Goal: Task Accomplishment & Management: Manage account settings

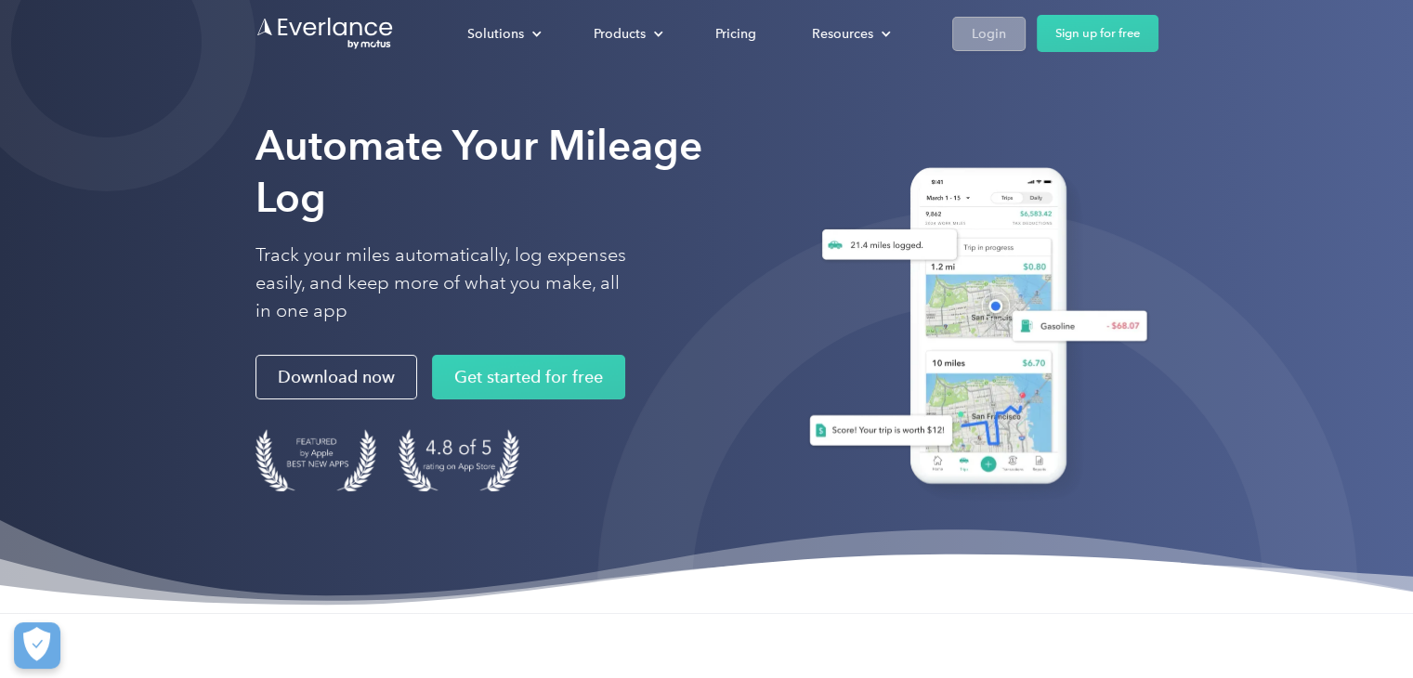
click at [959, 34] on link "Login" at bounding box center [988, 34] width 73 height 34
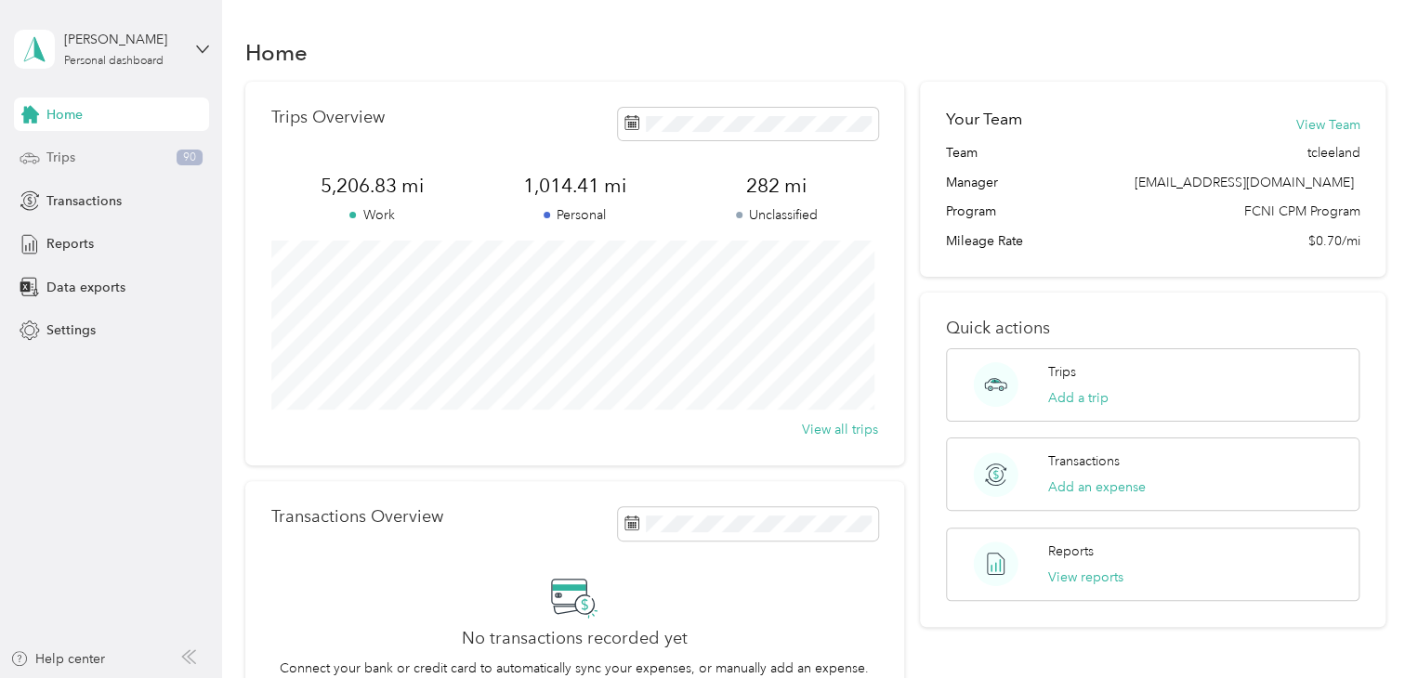
click at [111, 155] on div "Trips 90" at bounding box center [111, 157] width 195 height 33
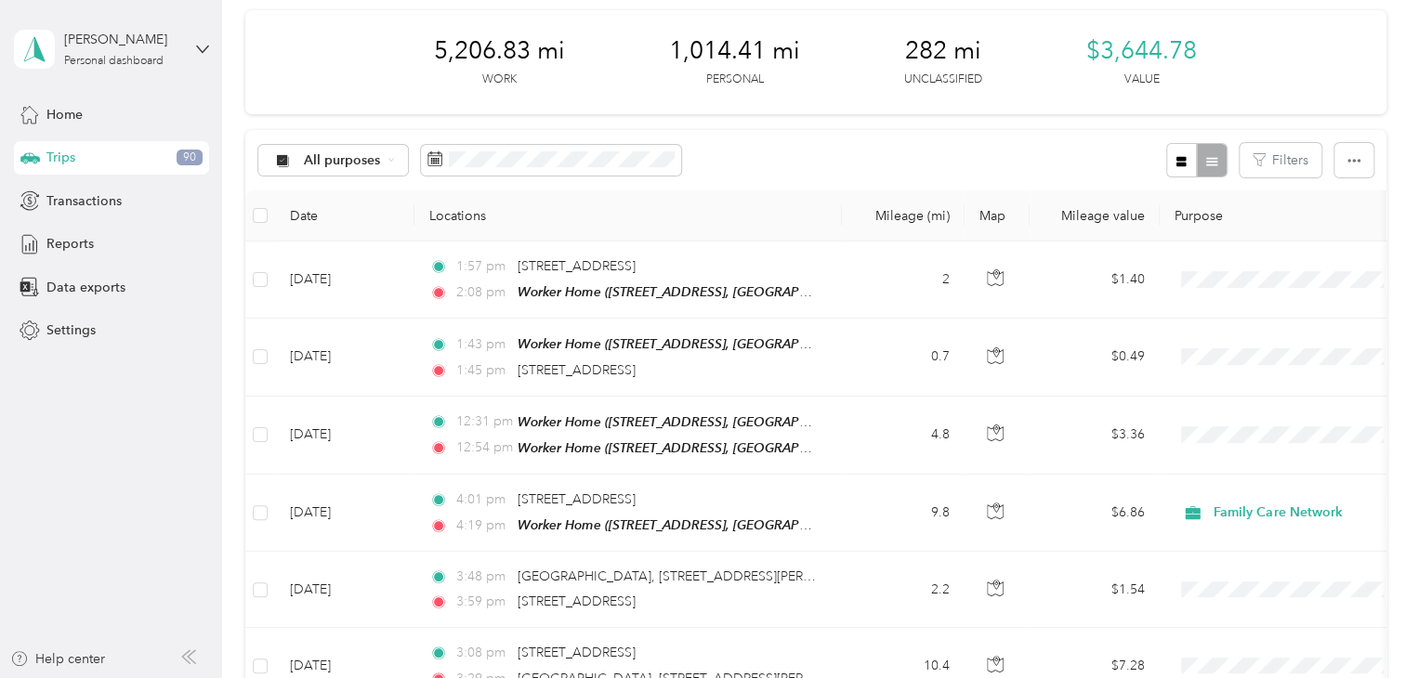
scroll to position [93, 0]
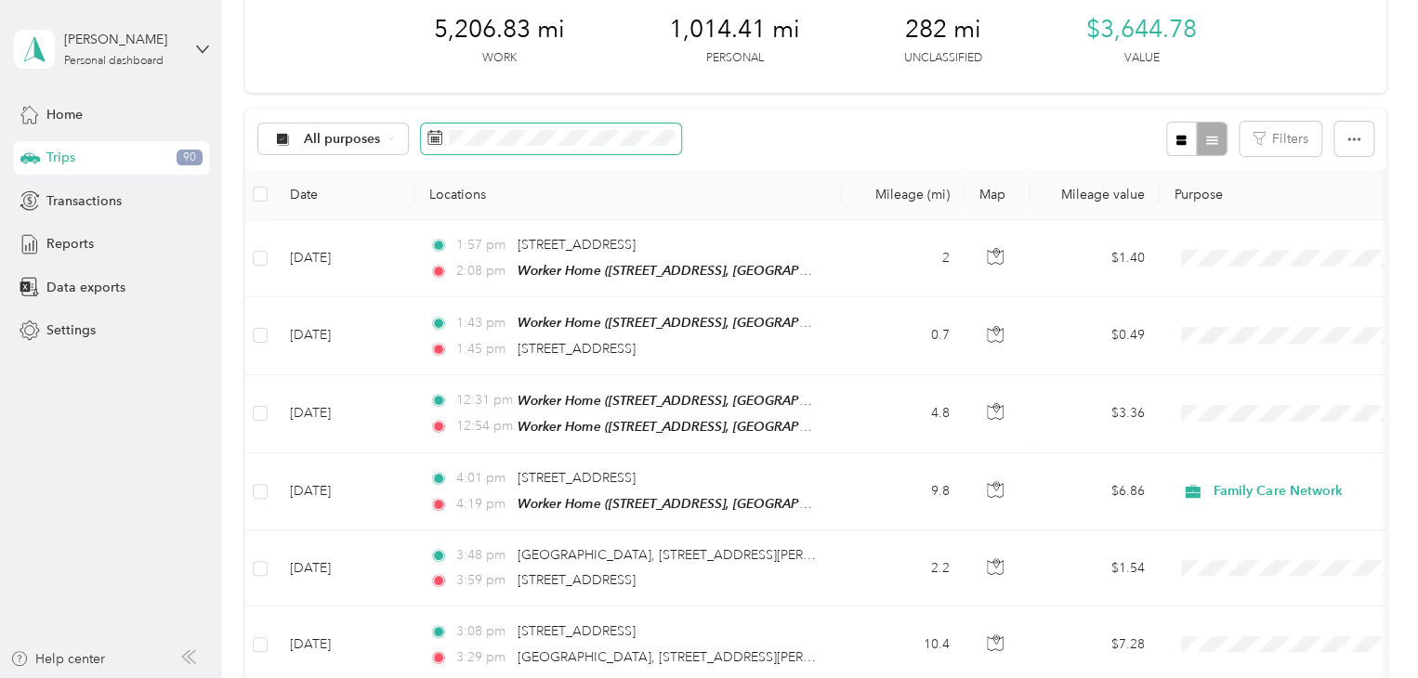
click at [466, 147] on span at bounding box center [551, 140] width 260 height 32
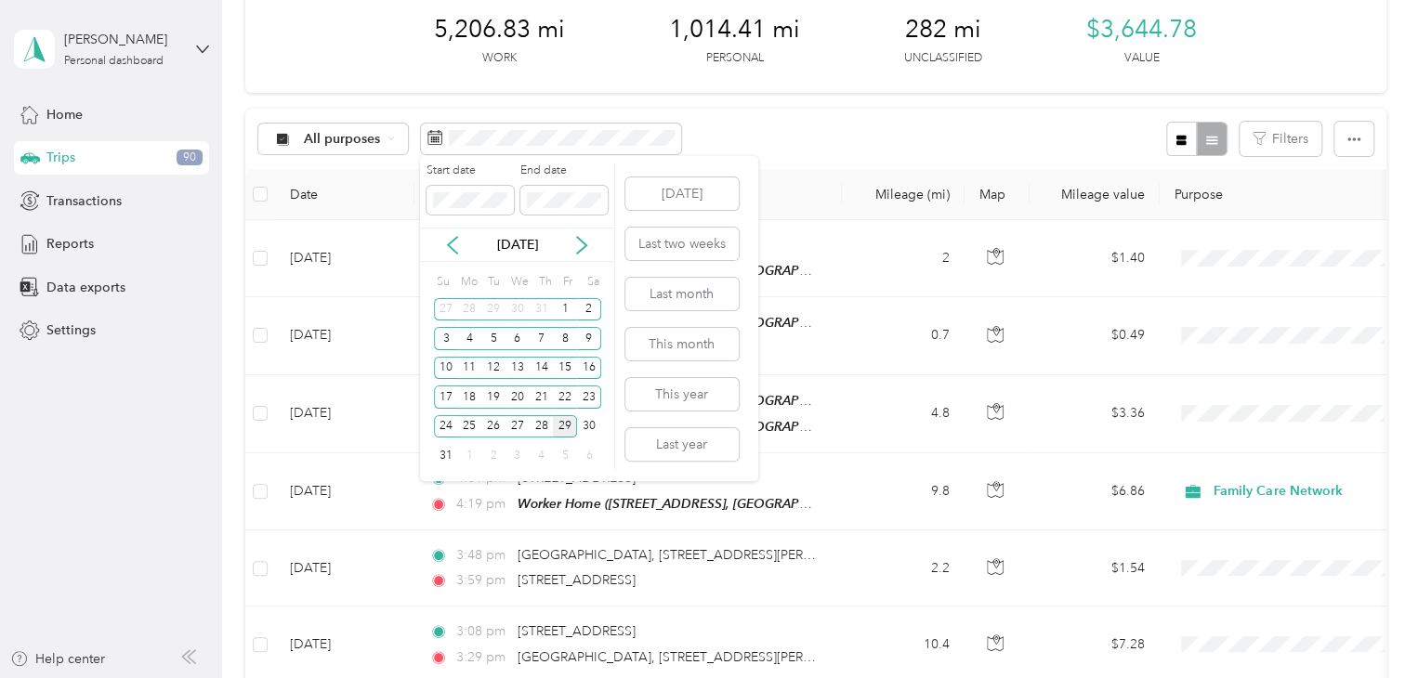
click at [563, 428] on div "29" at bounding box center [565, 426] width 24 height 23
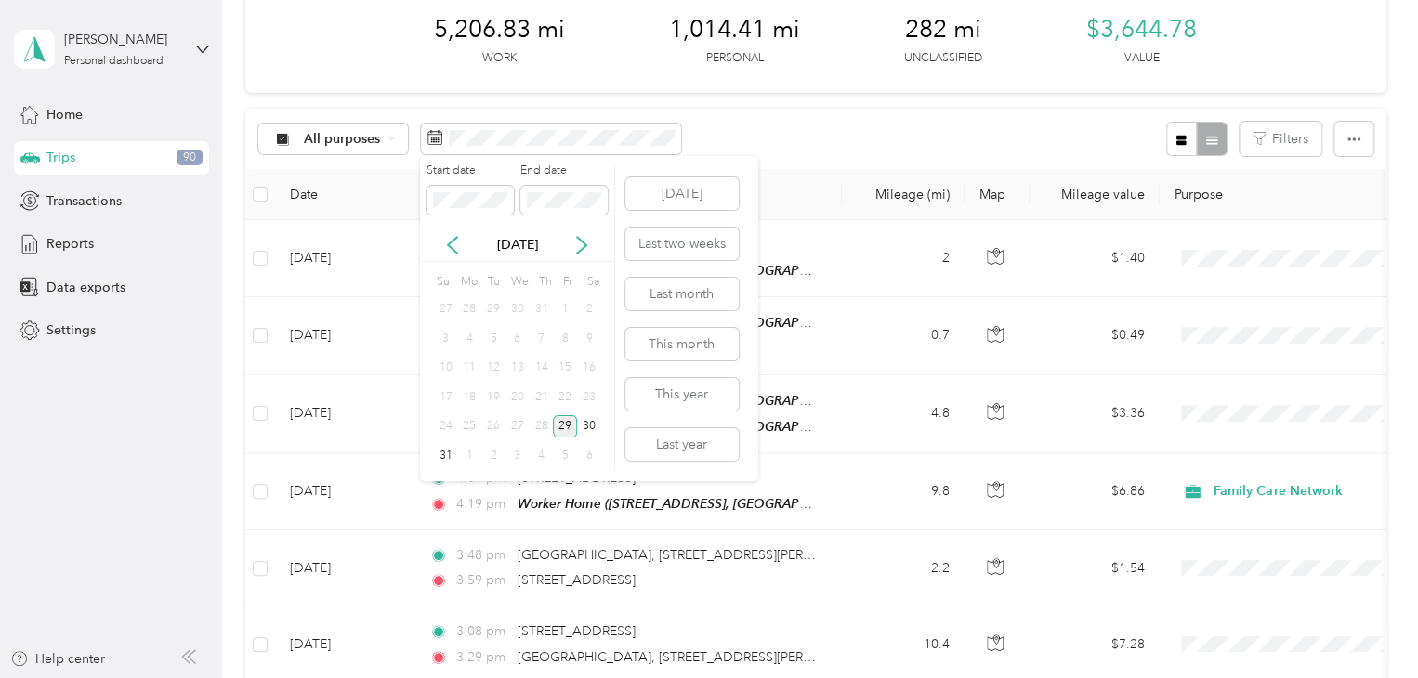
click at [563, 428] on div "29" at bounding box center [565, 426] width 24 height 23
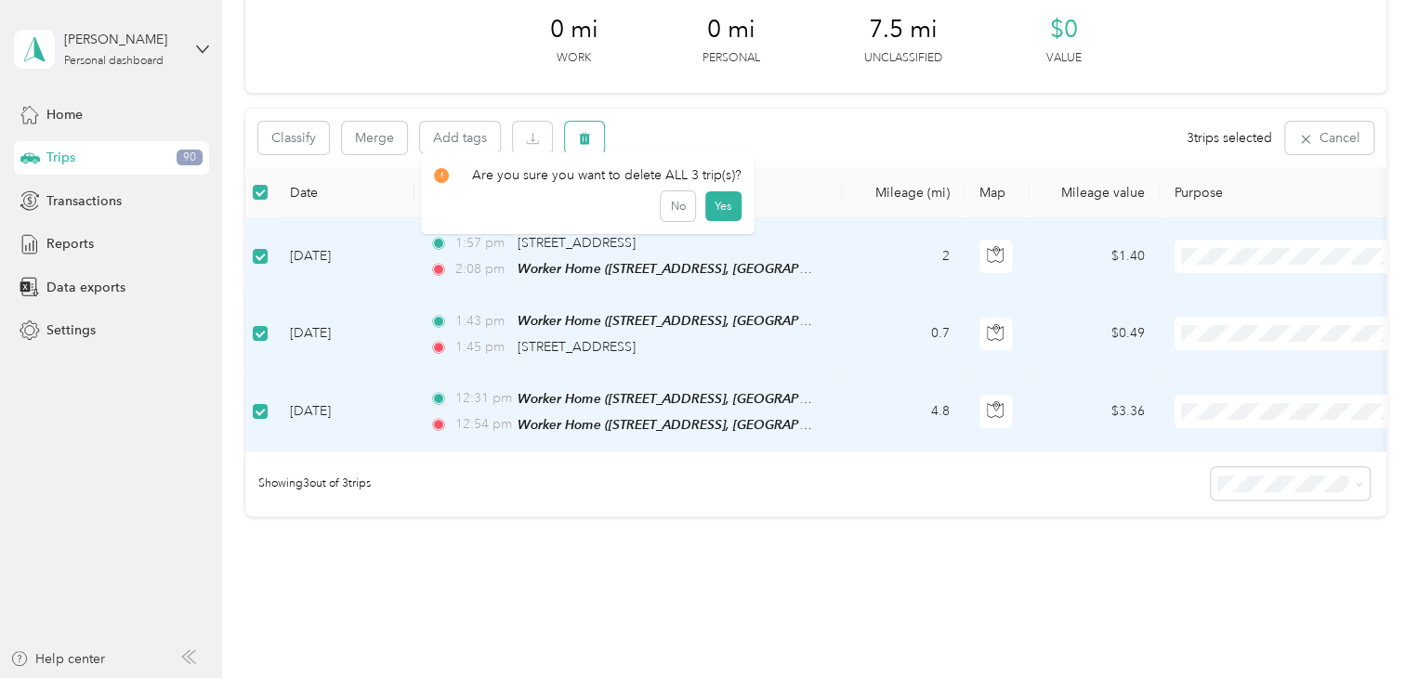
click at [578, 135] on icon "button" at bounding box center [584, 138] width 13 height 13
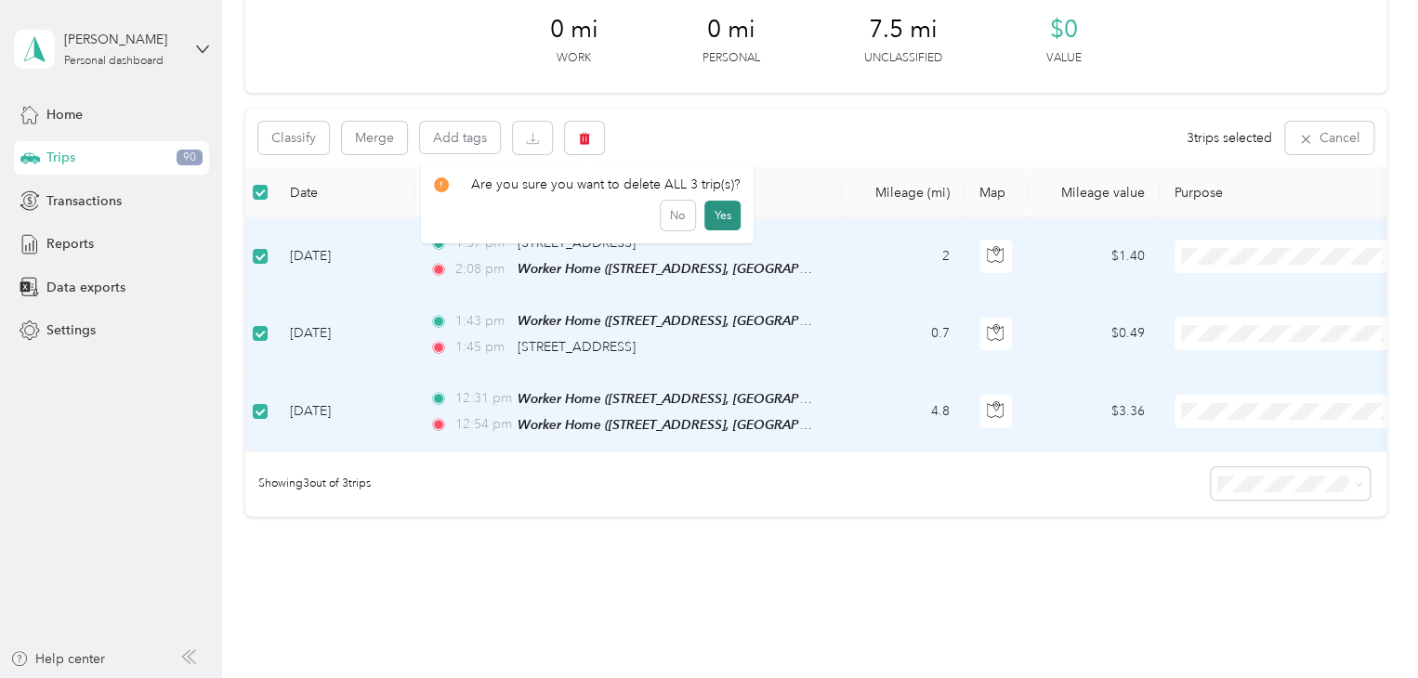
click at [728, 216] on button "Yes" at bounding box center [722, 216] width 36 height 30
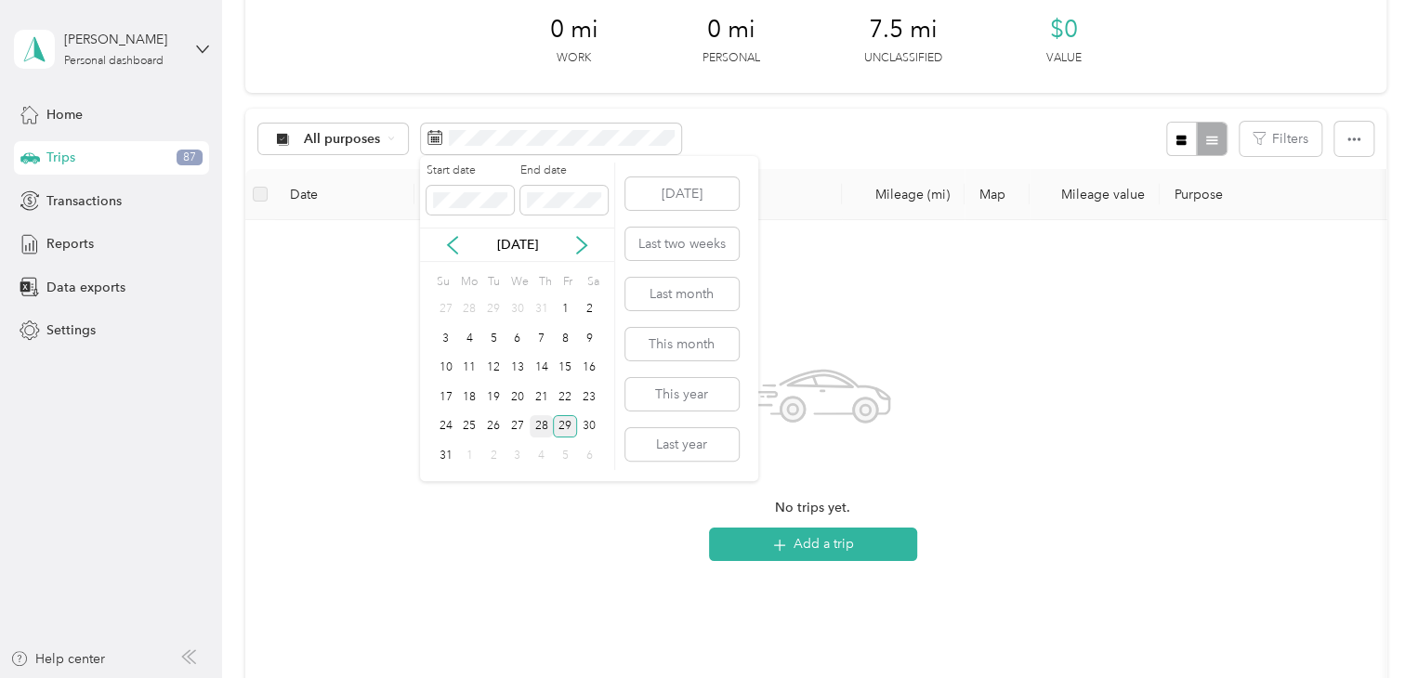
click at [539, 423] on div "28" at bounding box center [542, 426] width 24 height 23
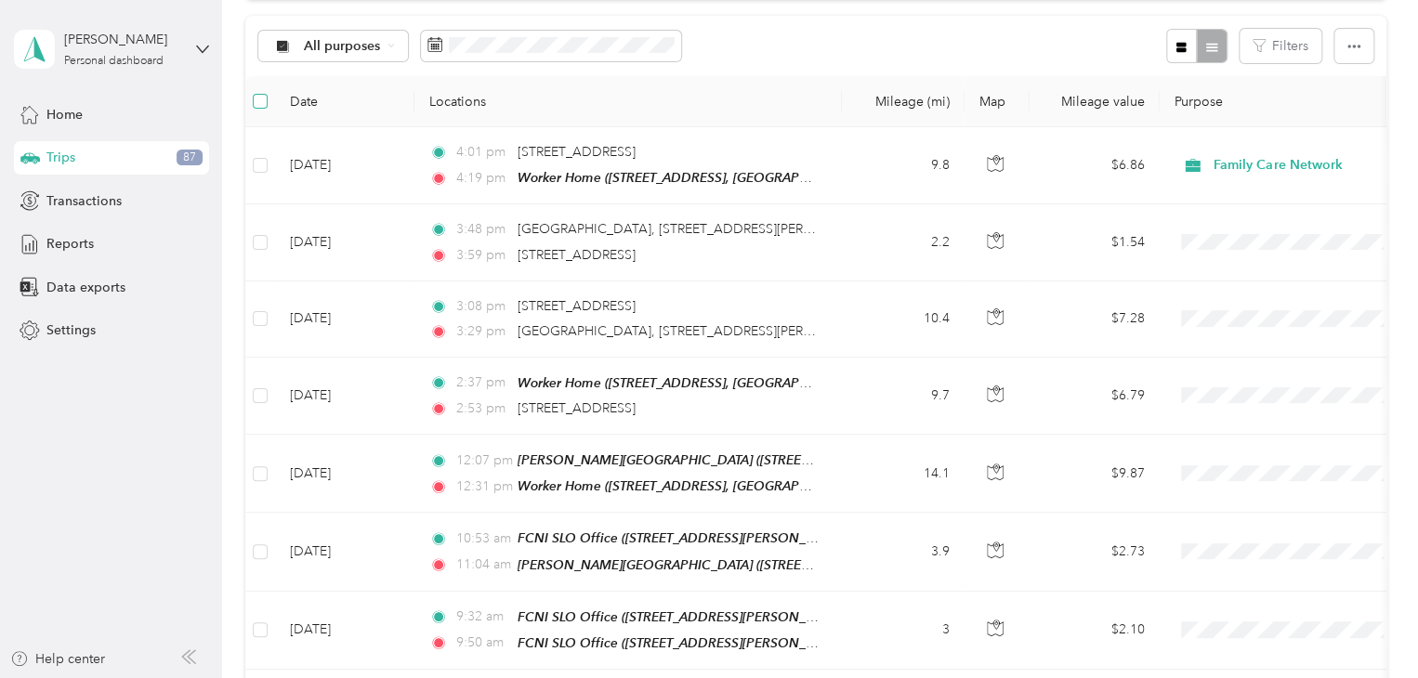
scroll to position [184, 0]
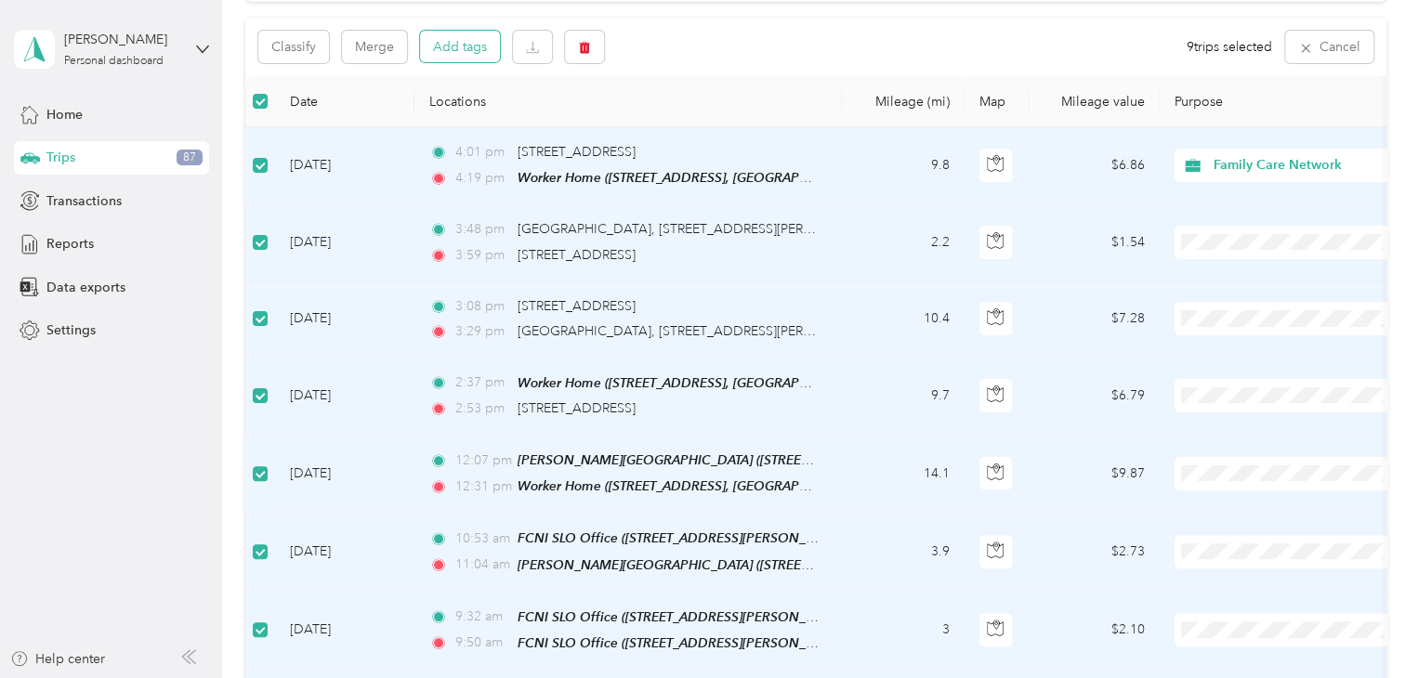
click at [465, 48] on button "Add tags" at bounding box center [460, 47] width 80 height 32
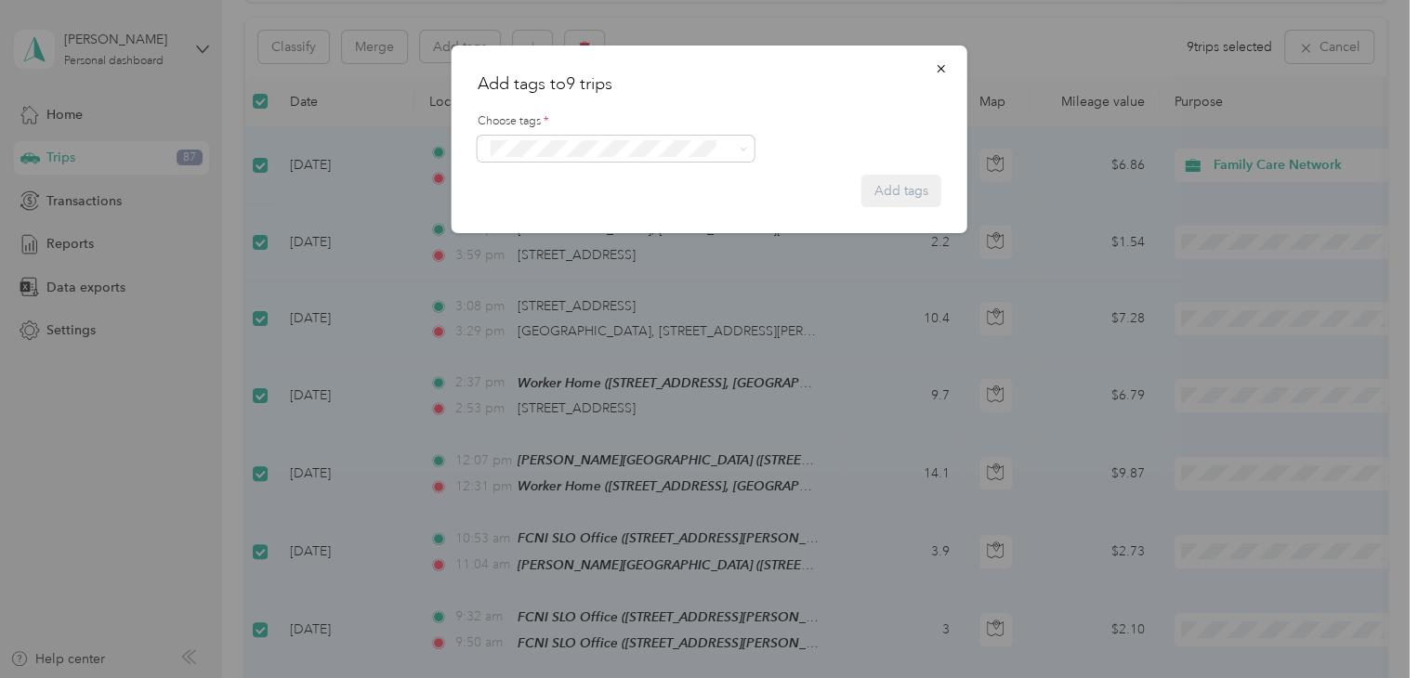
click at [585, 317] on span "Specialty Mhs" at bounding box center [539, 323] width 98 height 16
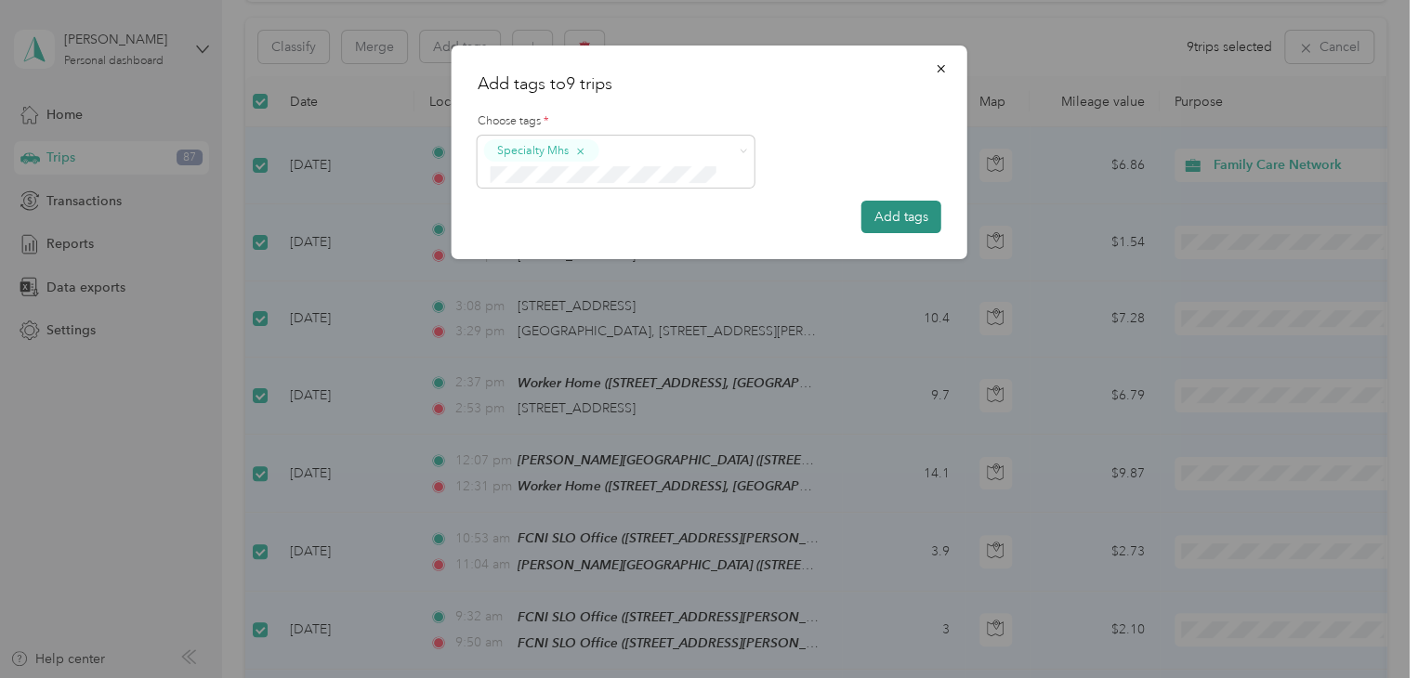
click at [911, 215] on button "Add tags" at bounding box center [901, 217] width 80 height 33
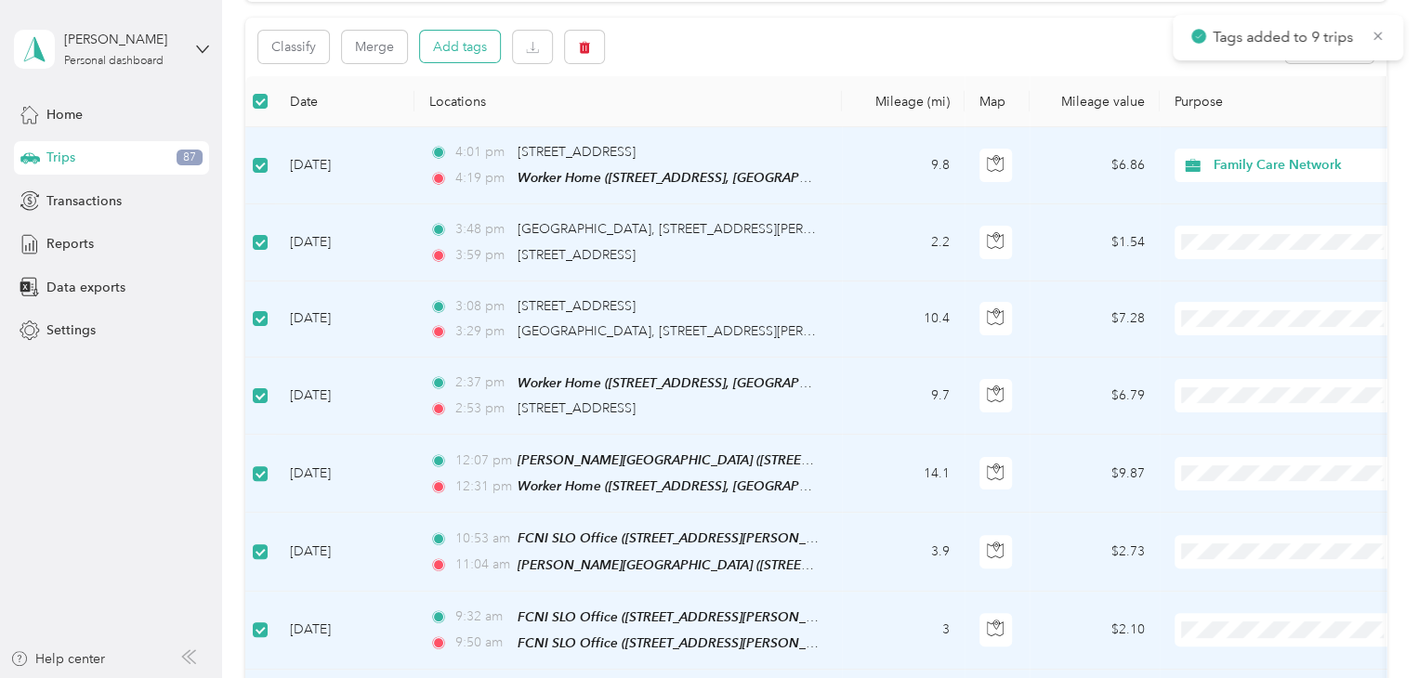
click at [468, 42] on button "Add tags" at bounding box center [460, 47] width 80 height 32
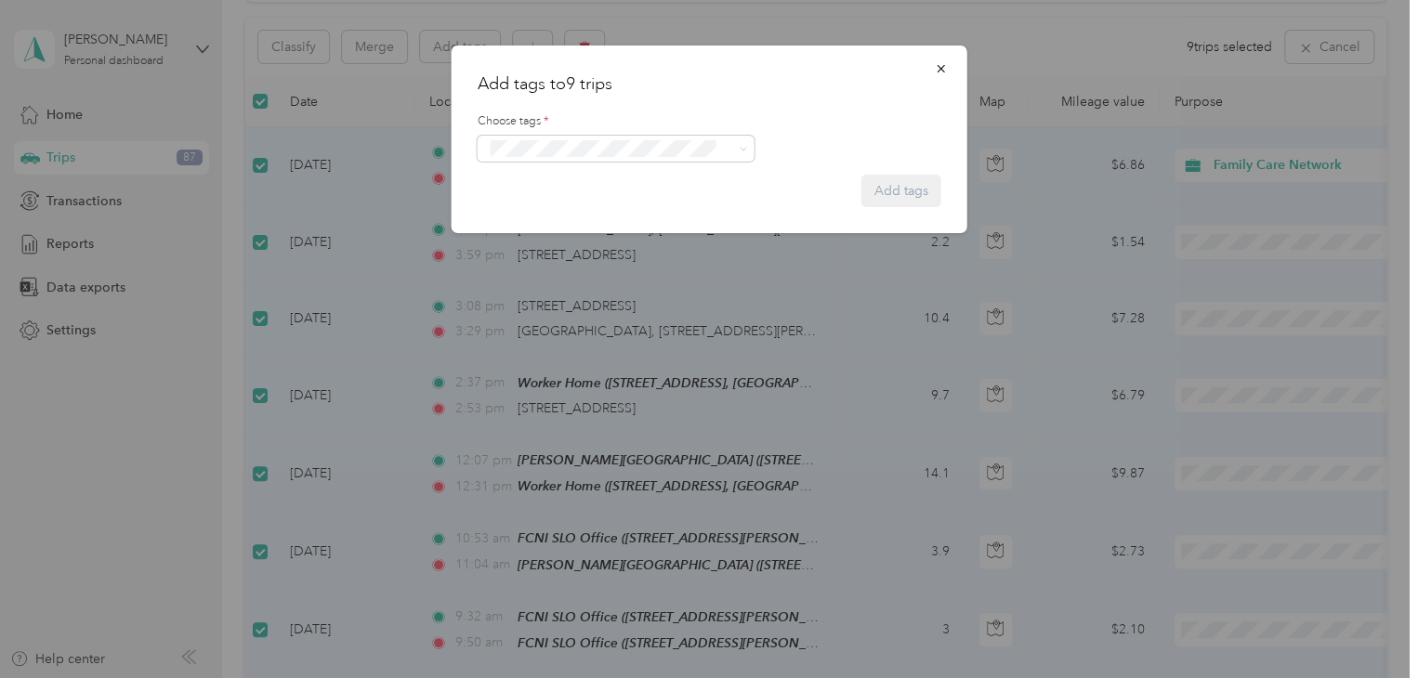
click at [898, 196] on form "Choose tags * Add tags" at bounding box center [710, 152] width 464 height 111
click at [939, 59] on button "button" at bounding box center [941, 68] width 39 height 33
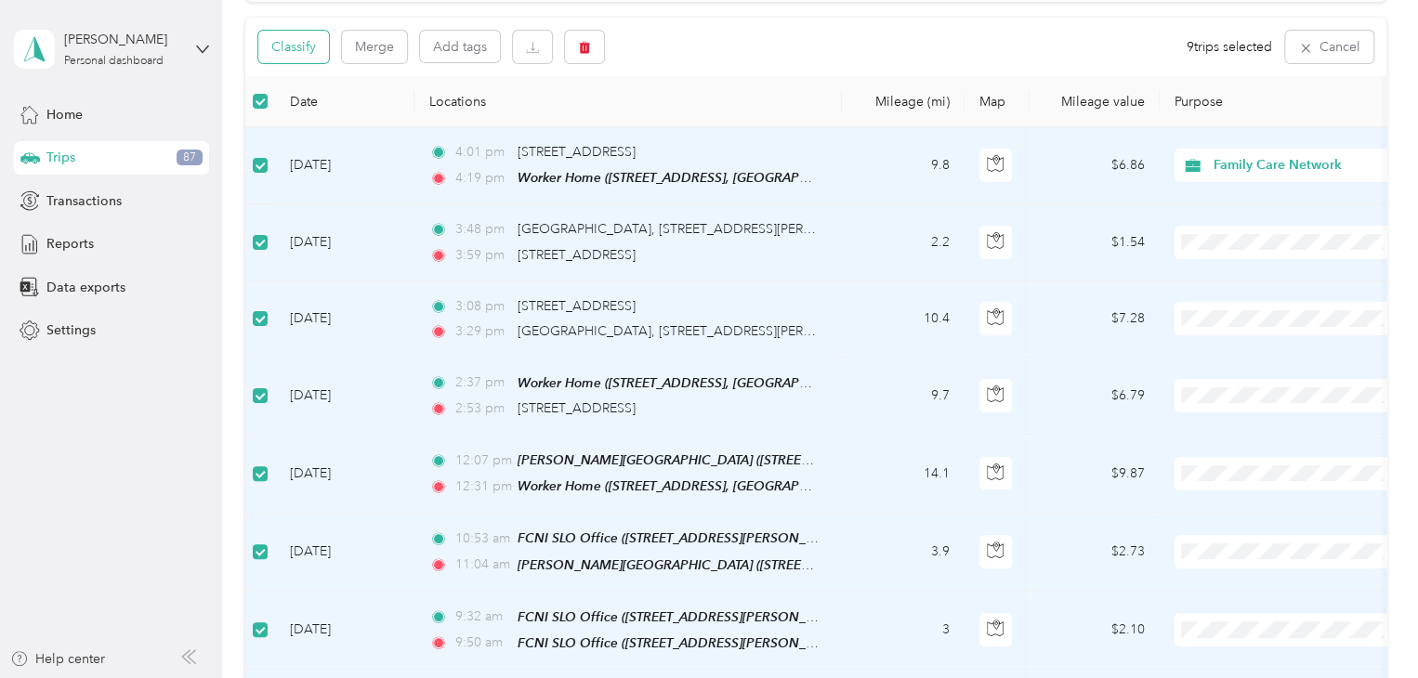
click at [316, 46] on button "Classify" at bounding box center [293, 47] width 71 height 33
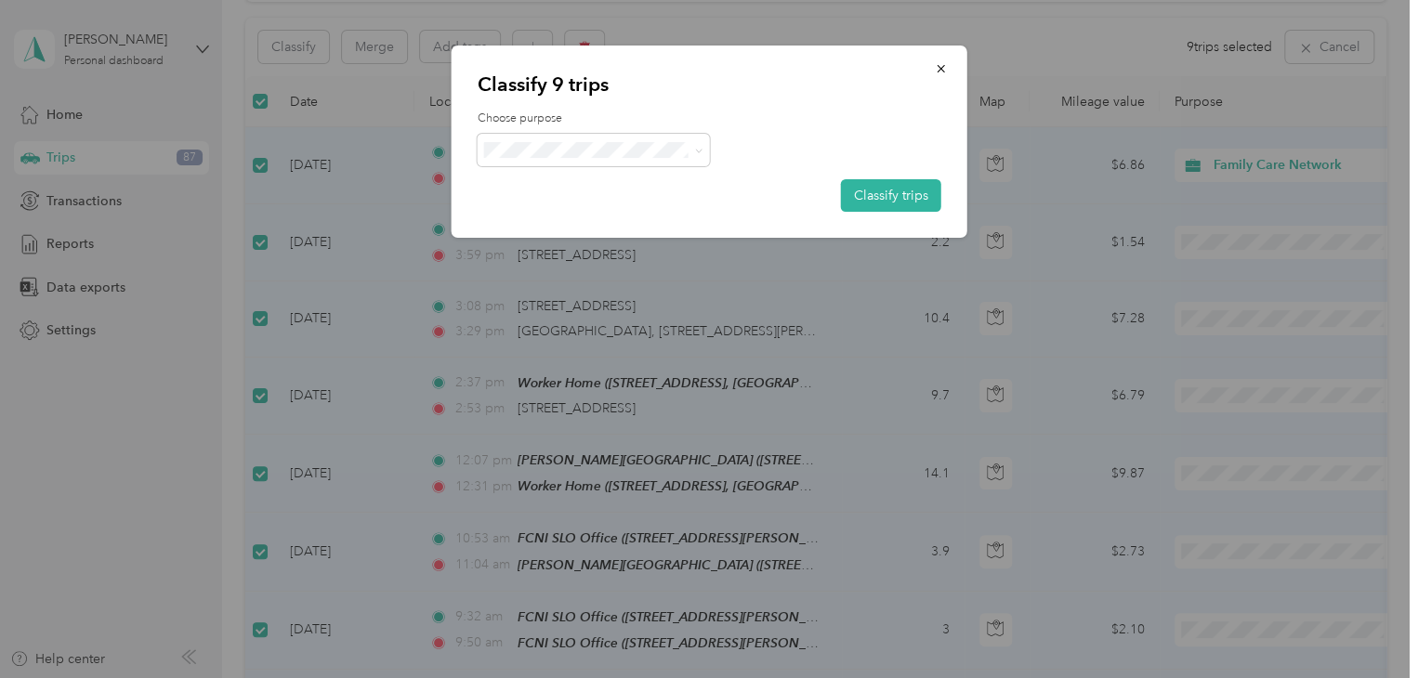
click at [589, 190] on li "Family Care Network" at bounding box center [593, 180] width 232 height 33
click at [885, 183] on button "Classify trips" at bounding box center [891, 195] width 100 height 33
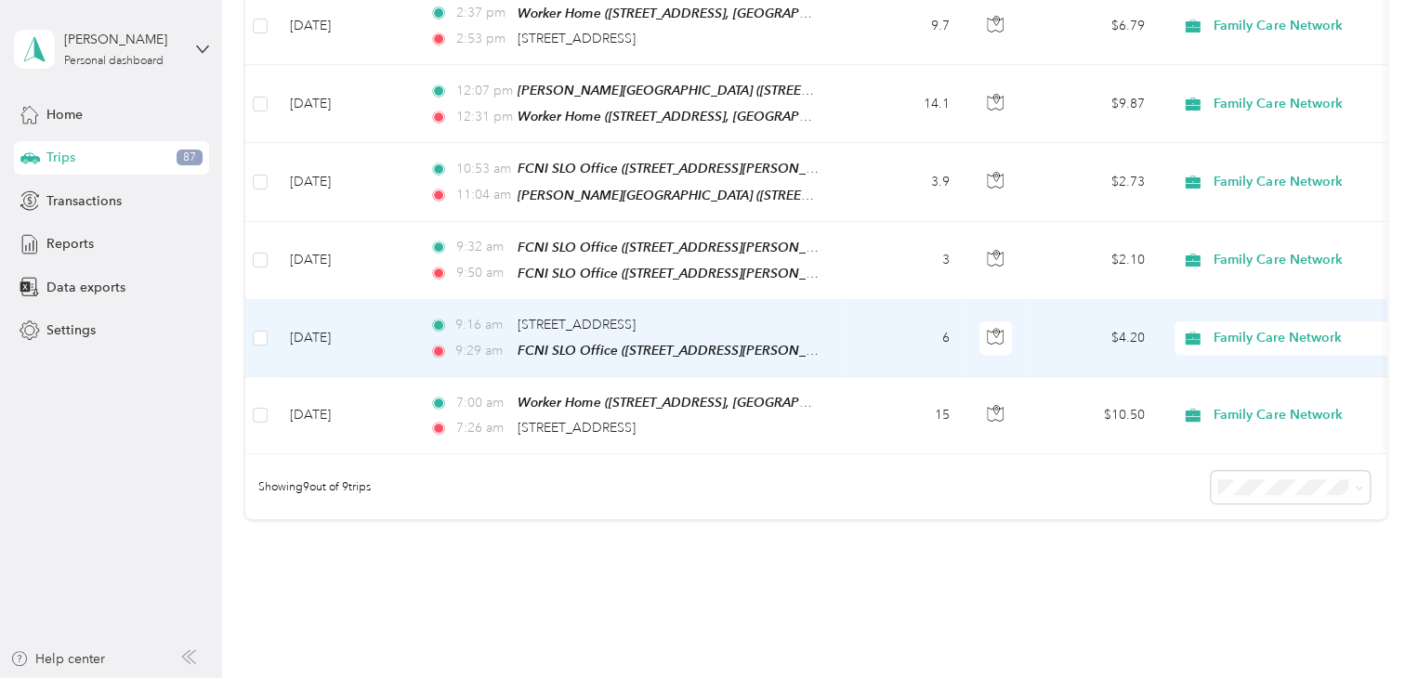
scroll to position [463, 0]
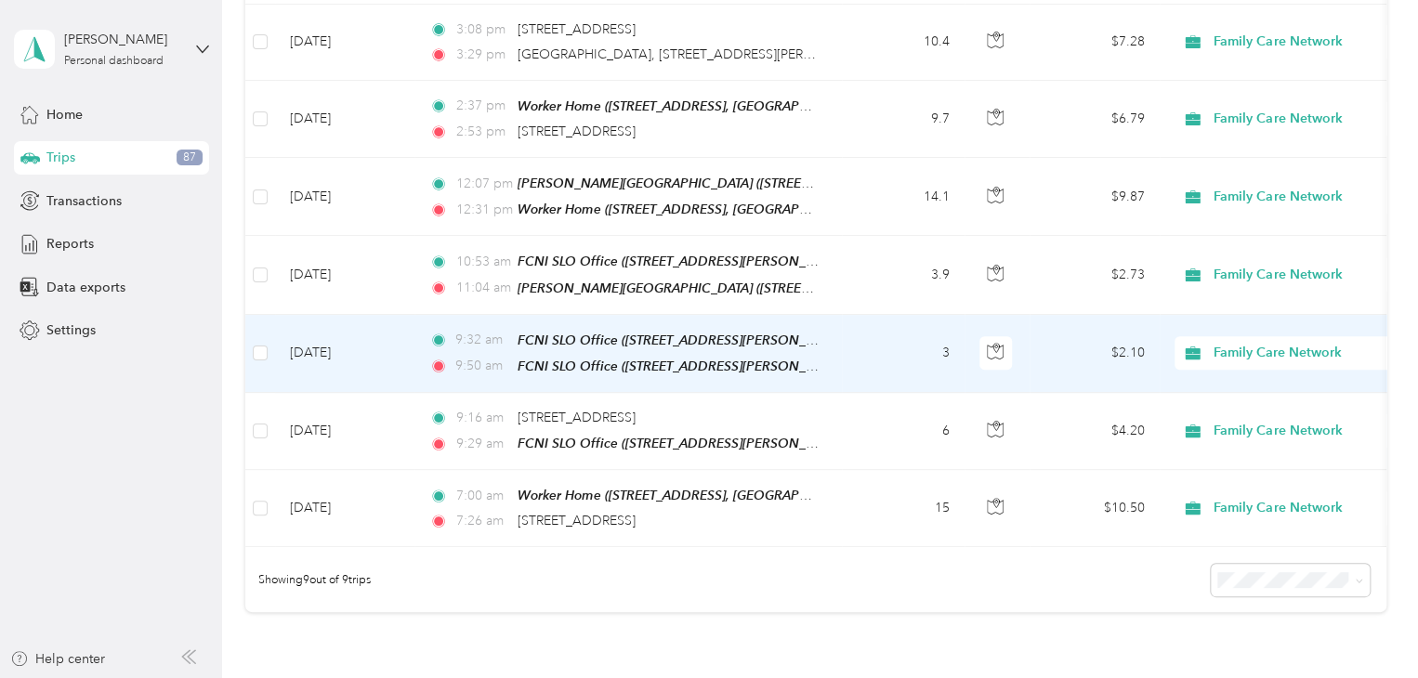
click at [1221, 345] on span "Family Care Network" at bounding box center [1298, 353] width 170 height 20
click at [1227, 406] on span "Personal" at bounding box center [1306, 412] width 172 height 20
click at [877, 332] on td "3" at bounding box center [903, 354] width 123 height 78
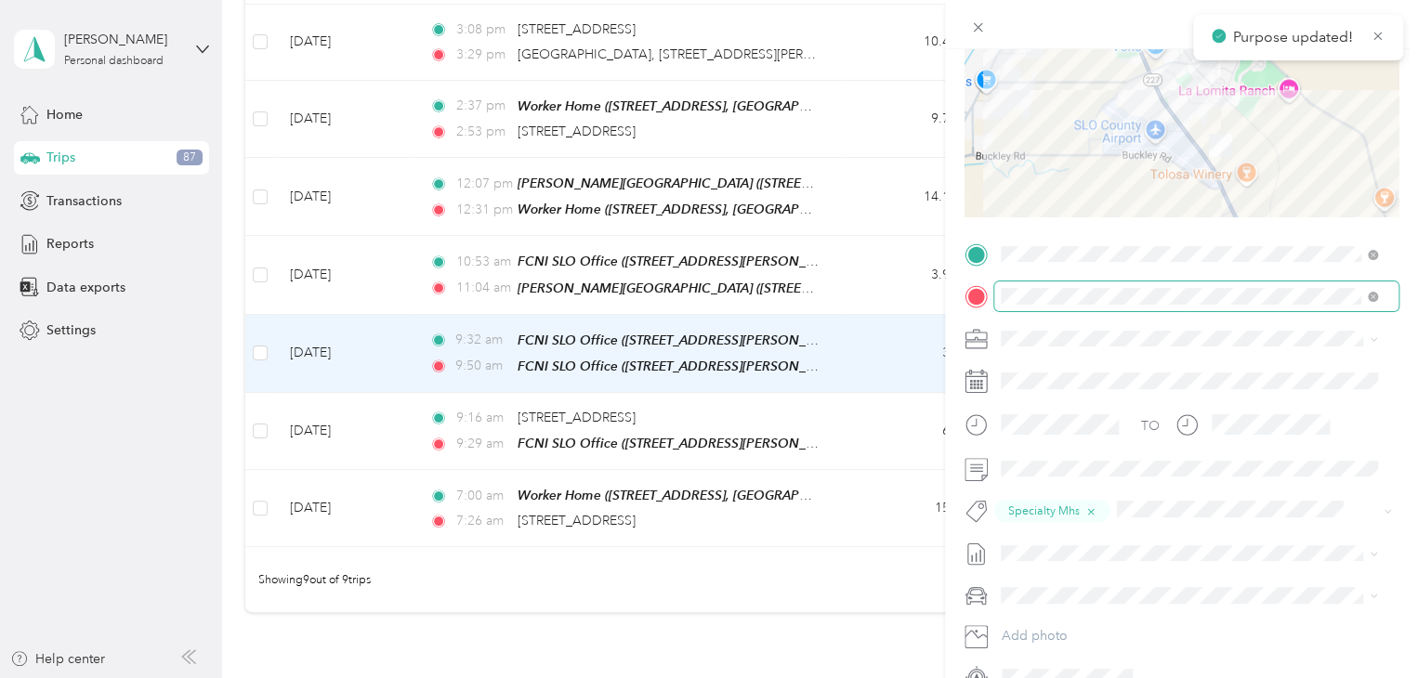
scroll to position [279, 0]
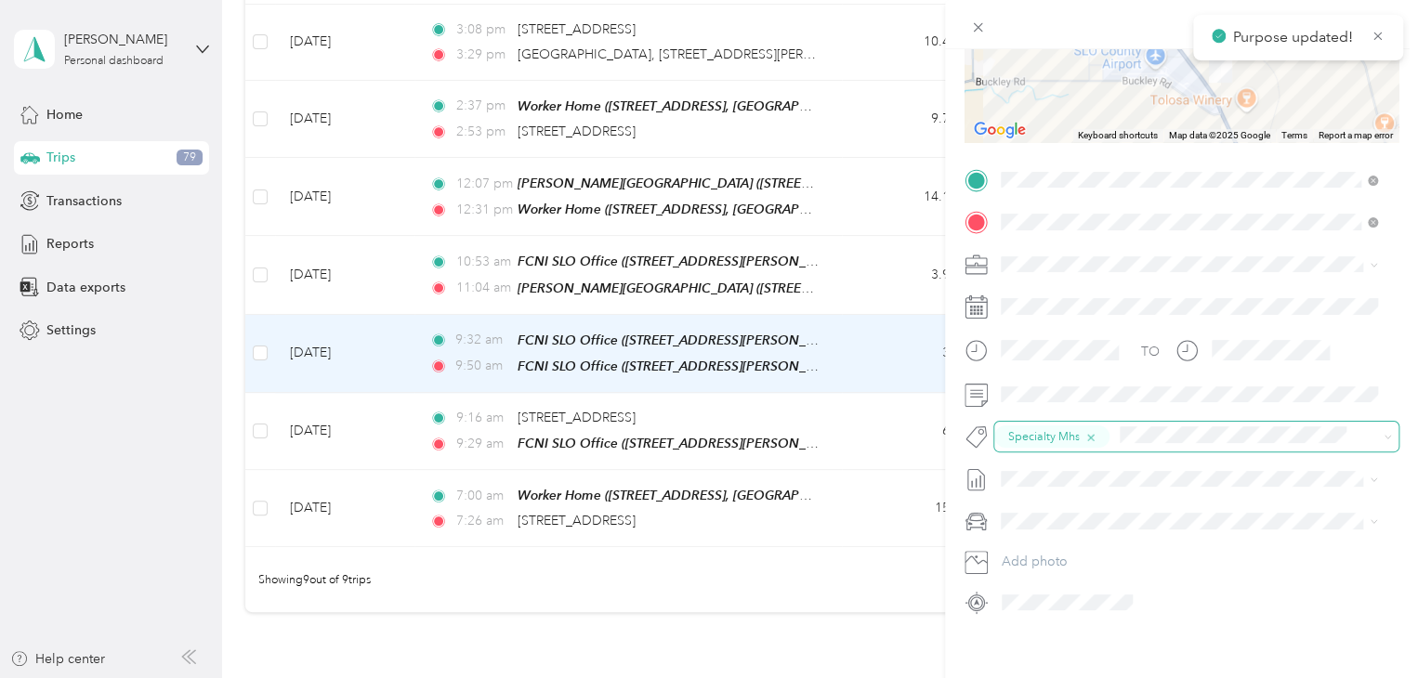
click at [1091, 437] on icon "button" at bounding box center [1091, 438] width 7 height 7
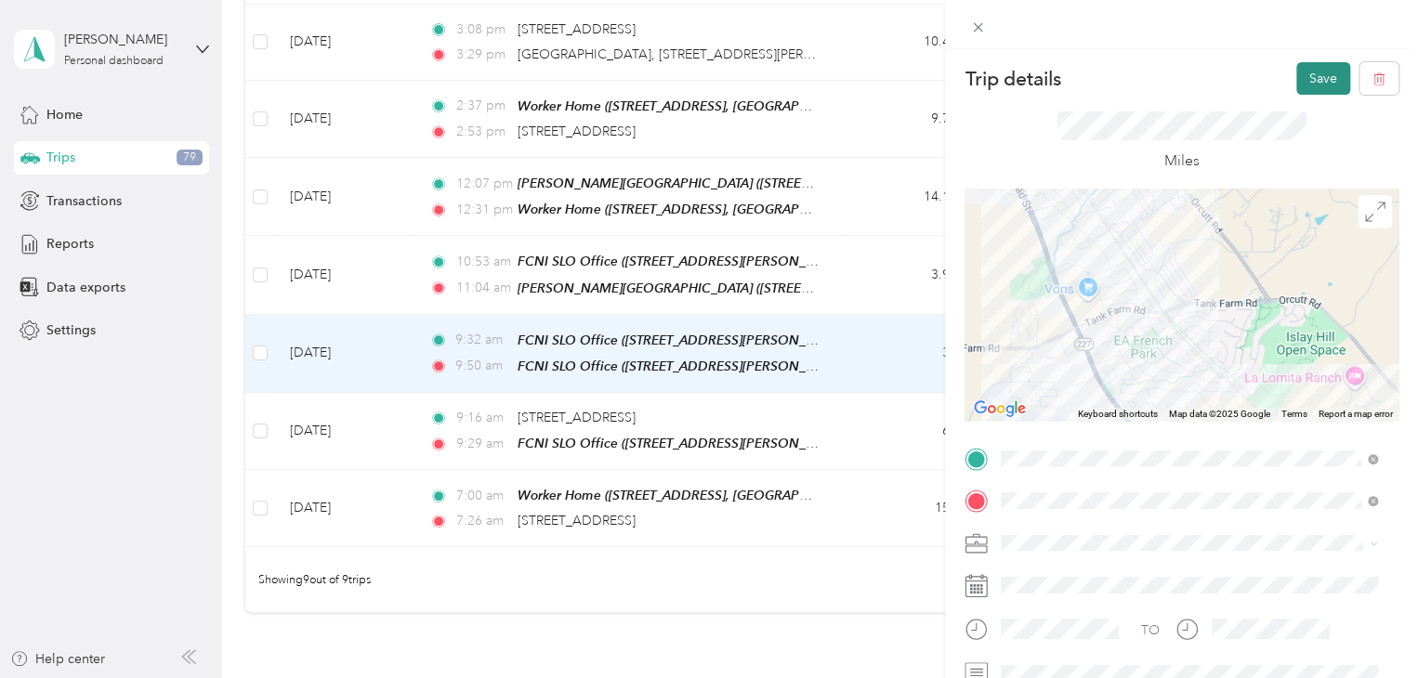
click at [1310, 79] on button "Save" at bounding box center [1323, 78] width 54 height 33
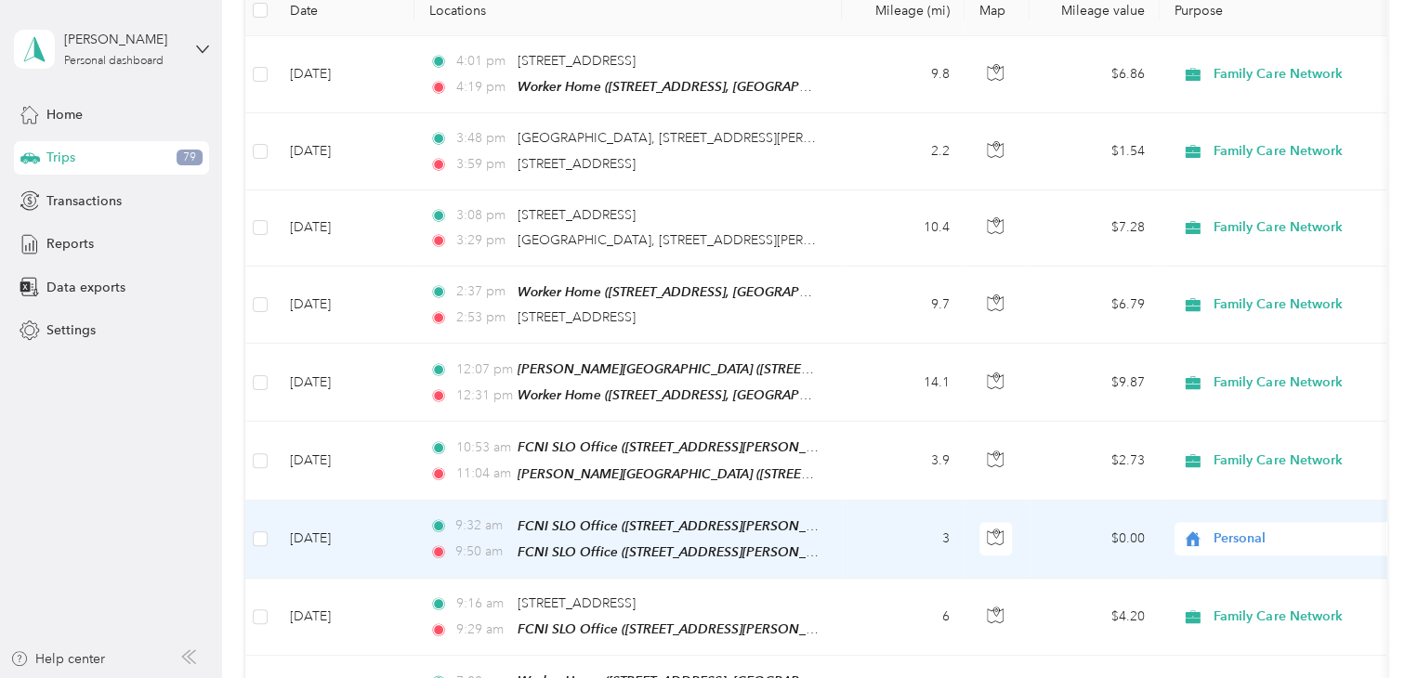
scroll to position [184, 0]
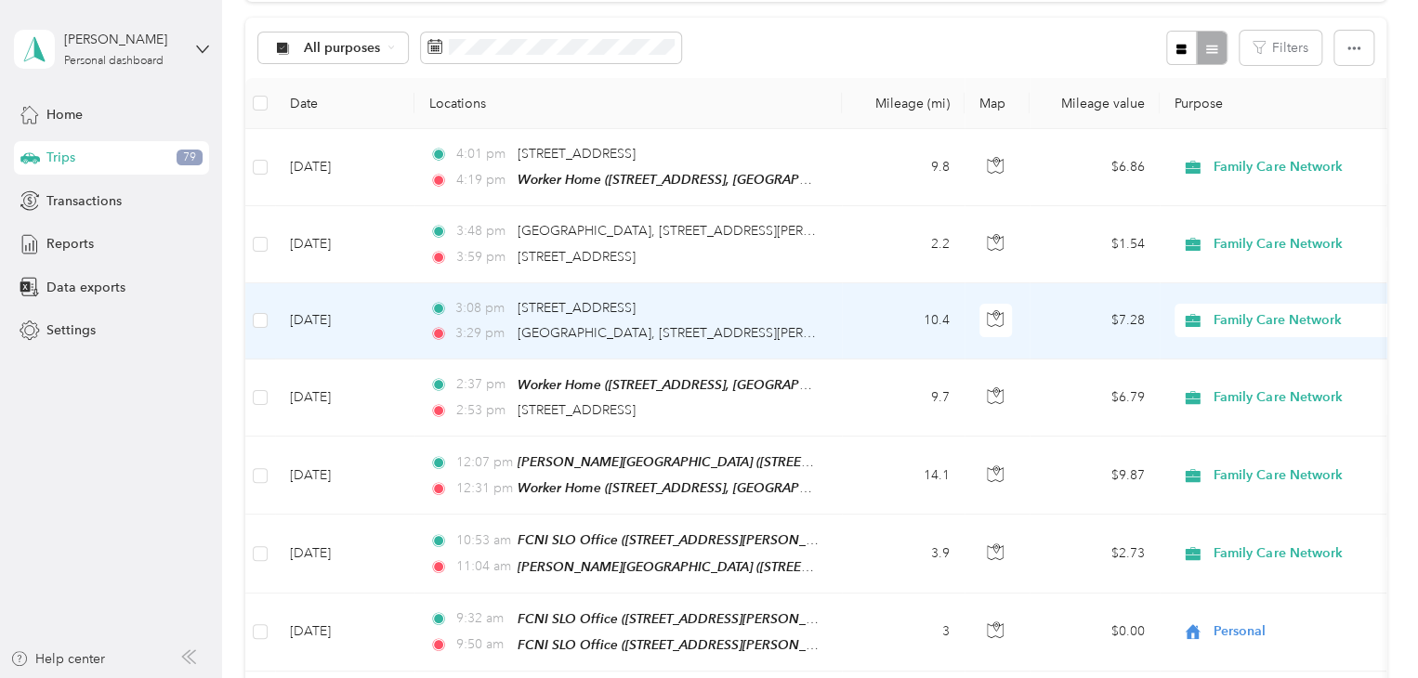
click at [807, 348] on td "3:08 pm [STREET_ADDRESS] 3:29 pm [GEOGRAPHIC_DATA], [STREET_ADDRESS][PERSON_NAM…" at bounding box center [627, 321] width 427 height 76
